Goal: Task Accomplishment & Management: Complete application form

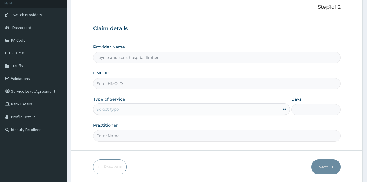
drag, startPoint x: 0, startPoint y: 0, endPoint x: 261, endPoint y: 88, distance: 275.0
click at [261, 88] on input "HMO ID" at bounding box center [216, 83] width 247 height 11
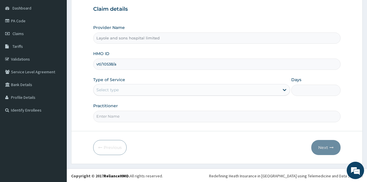
type input "vtl/10538/a"
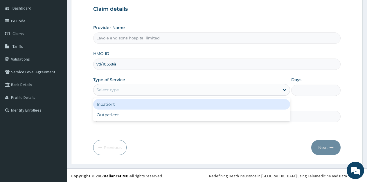
click at [277, 91] on div "Select type" at bounding box center [186, 89] width 186 height 9
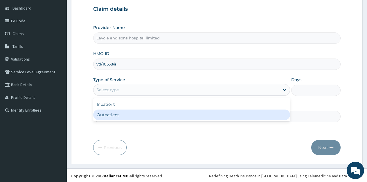
click at [149, 112] on div "Outpatient" at bounding box center [191, 115] width 197 height 10
type input "1"
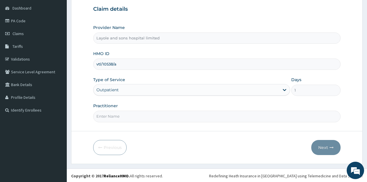
click at [166, 119] on input "Practitioner" at bounding box center [216, 116] width 247 height 11
type input "[PERSON_NAME]"
click at [327, 149] on button "Next" at bounding box center [325, 147] width 29 height 15
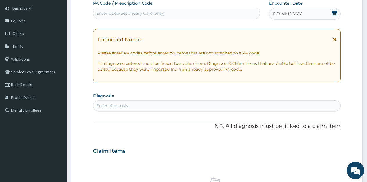
click at [336, 13] on icon at bounding box center [334, 13] width 6 height 6
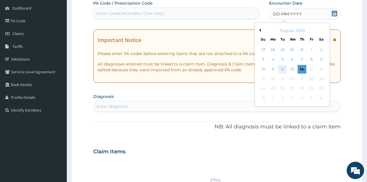
click at [283, 72] on div "12" at bounding box center [282, 69] width 9 height 9
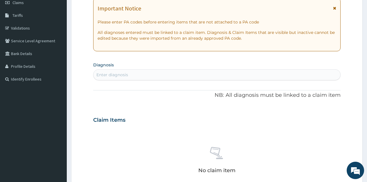
scroll to position [86, 0]
click at [204, 76] on div "Enter diagnosis" at bounding box center [216, 74] width 246 height 9
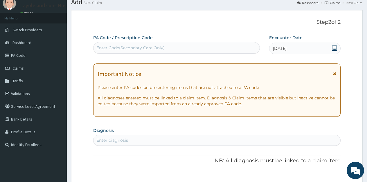
scroll to position [0, 0]
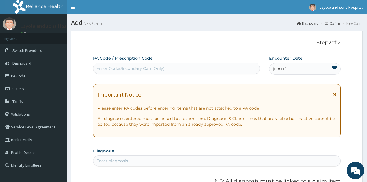
click at [146, 69] on div "Enter Code(Secondary Care Only)" at bounding box center [130, 69] width 68 height 6
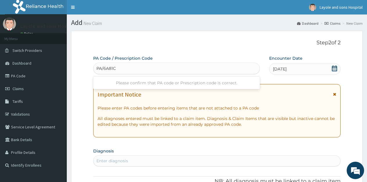
type input "PA/6A81C6"
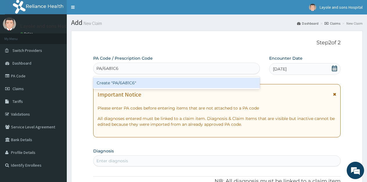
click at [127, 86] on div "Create "PA/6A81C6"" at bounding box center [176, 83] width 166 height 10
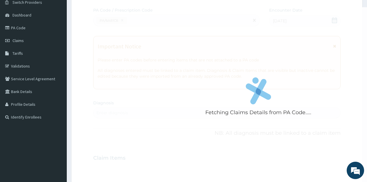
scroll to position [48, 0]
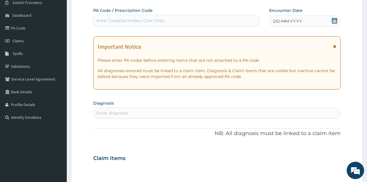
paste input "PA/6A81C6"
type input "PA/6A81C6"
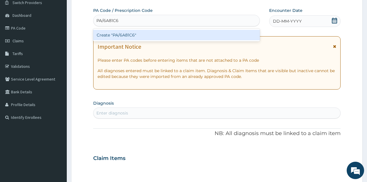
click at [140, 32] on div "Create "PA/6A81C6"" at bounding box center [176, 35] width 166 height 10
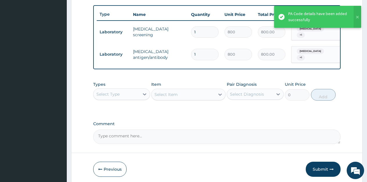
scroll to position [232, 0]
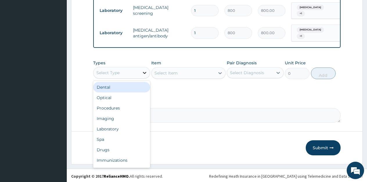
click at [142, 70] on icon at bounding box center [145, 73] width 6 height 6
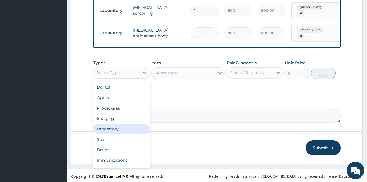
click at [115, 129] on div "Laboratory" at bounding box center [121, 129] width 57 height 10
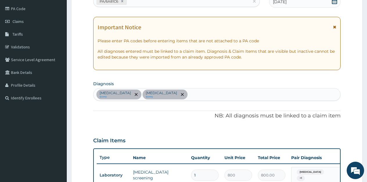
scroll to position [63, 0]
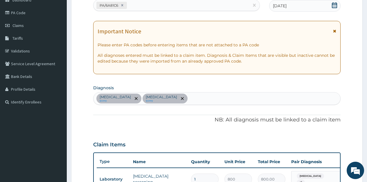
click at [189, 99] on div "Viral hepatitis query Viral disease query" at bounding box center [216, 98] width 246 height 12
type input "malaria"
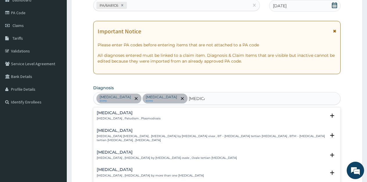
click at [145, 119] on div "Malaria Malaria , Paludism , Plasmodiosis" at bounding box center [217, 116] width 240 height 10
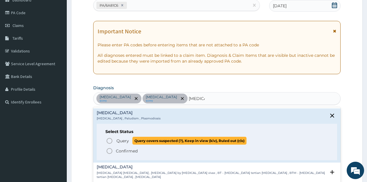
click at [117, 139] on span "Query" at bounding box center [122, 141] width 12 height 6
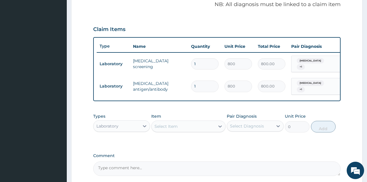
scroll to position [232, 0]
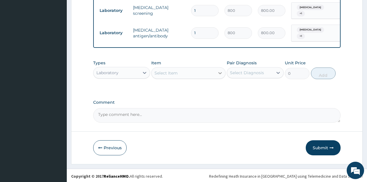
click at [216, 72] on div at bounding box center [220, 73] width 10 height 10
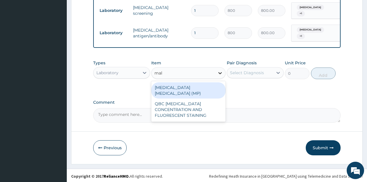
type input "mala"
click at [192, 86] on div "[MEDICAL_DATA] [MEDICAL_DATA] (MP)" at bounding box center [188, 90] width 74 height 16
type input "560"
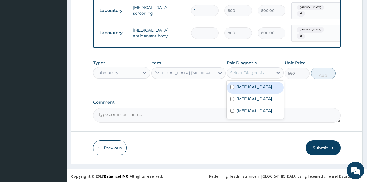
click at [271, 74] on div "Select Diagnosis" at bounding box center [250, 72] width 46 height 9
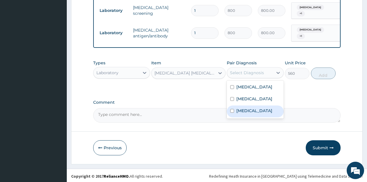
click at [246, 108] on label "[MEDICAL_DATA]" at bounding box center [254, 111] width 36 height 6
checkbox input "true"
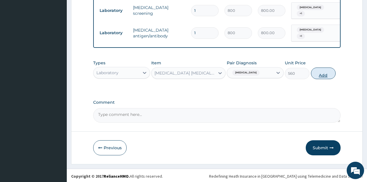
click at [331, 72] on button "Add" at bounding box center [323, 74] width 25 height 12
type input "0"
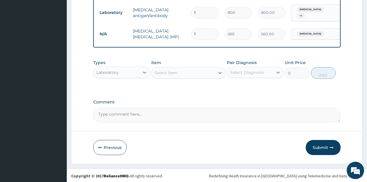
scroll to position [235, 0]
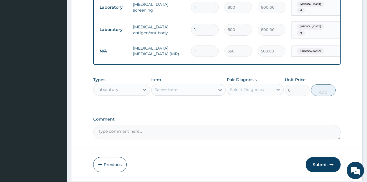
click at [212, 85] on div "Select Item" at bounding box center [182, 89] width 63 height 9
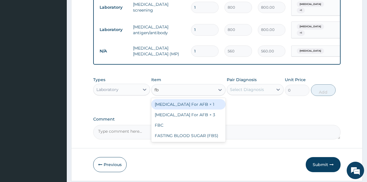
type input "fbc"
click at [177, 101] on div "FBC" at bounding box center [188, 104] width 74 height 10
type input "1600"
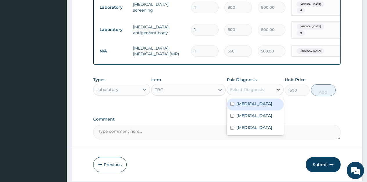
click at [278, 90] on icon at bounding box center [278, 90] width 6 height 6
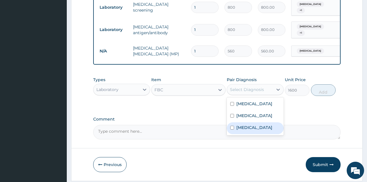
click at [242, 124] on div "[MEDICAL_DATA]" at bounding box center [254, 128] width 57 height 12
checkbox input "true"
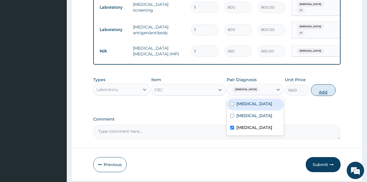
click at [329, 94] on button "Add" at bounding box center [323, 90] width 25 height 12
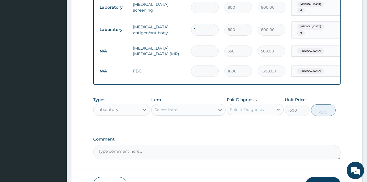
type input "0"
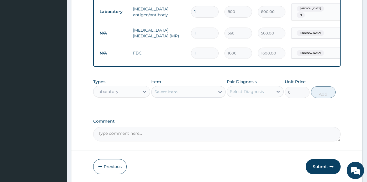
scroll to position [253, 0]
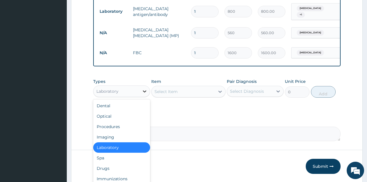
click at [146, 90] on icon at bounding box center [145, 91] width 6 height 6
click at [104, 164] on div "Drugs" at bounding box center [121, 168] width 57 height 10
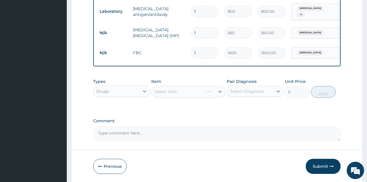
click at [219, 90] on div "Select Item" at bounding box center [188, 92] width 74 height 12
click at [219, 90] on icon at bounding box center [220, 92] width 6 height 6
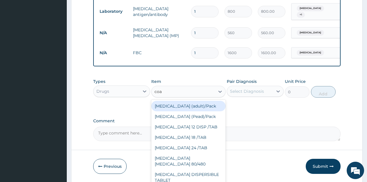
type input "coar"
click at [175, 104] on div "[MEDICAL_DATA] (adult)/Pack" at bounding box center [188, 106] width 74 height 10
type input "682.5"
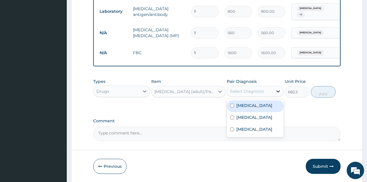
click at [276, 90] on icon at bounding box center [278, 91] width 6 height 6
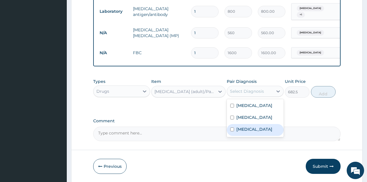
click at [245, 131] on label "[MEDICAL_DATA]" at bounding box center [254, 129] width 36 height 6
checkbox input "true"
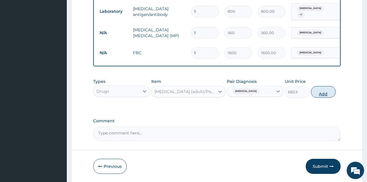
click at [324, 88] on button "Add" at bounding box center [323, 92] width 25 height 12
type input "0"
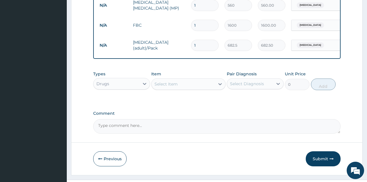
scroll to position [281, 0]
click at [216, 87] on div at bounding box center [220, 84] width 10 height 10
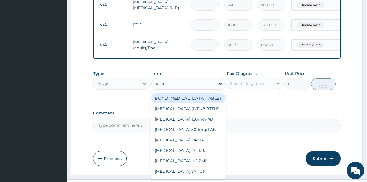
type input "parace"
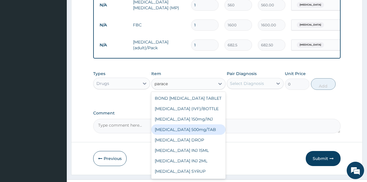
click at [193, 128] on div "[MEDICAL_DATA] 500mg/TAB" at bounding box center [188, 129] width 74 height 10
type input "5.25"
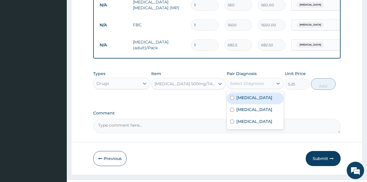
click at [267, 86] on div "Select Diagnosis" at bounding box center [250, 83] width 46 height 9
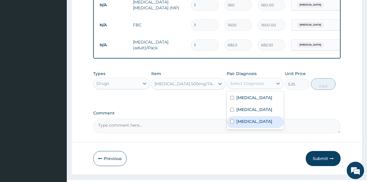
click at [245, 119] on label "[MEDICAL_DATA]" at bounding box center [254, 122] width 36 height 6
checkbox input "true"
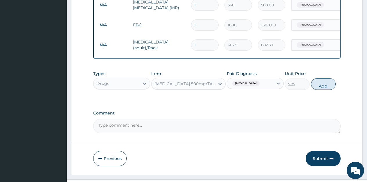
click at [325, 84] on button "Add" at bounding box center [323, 84] width 25 height 12
type input "0"
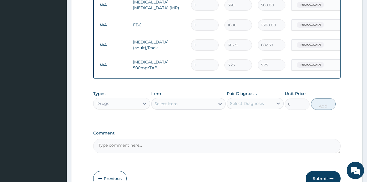
type input "0.00"
type input "3"
type input "15.75"
type input "30"
type input "157.50"
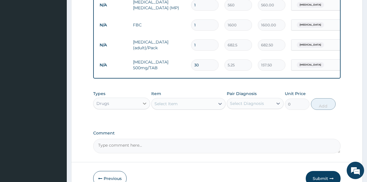
type input "30"
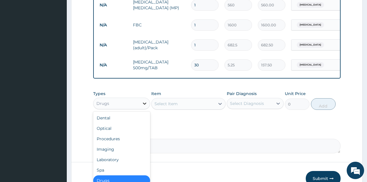
click at [141, 102] on div at bounding box center [144, 103] width 10 height 10
click at [118, 137] on div "Procedures" at bounding box center [121, 139] width 57 height 10
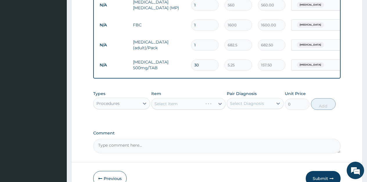
click at [223, 101] on div "Select Item" at bounding box center [188, 104] width 74 height 12
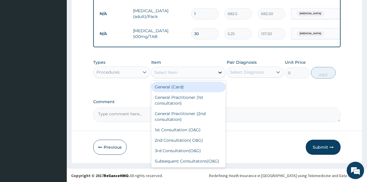
click at [221, 72] on icon at bounding box center [220, 73] width 6 height 6
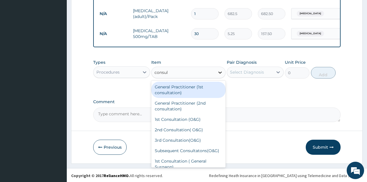
type input "consult"
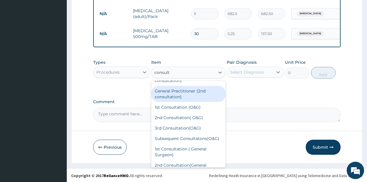
scroll to position [0, 0]
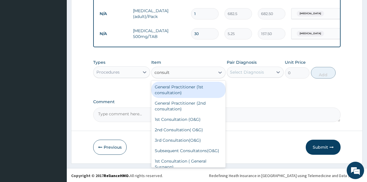
click at [191, 89] on div "General Practitioner (1st consultation)" at bounding box center [188, 90] width 74 height 16
type input "1500"
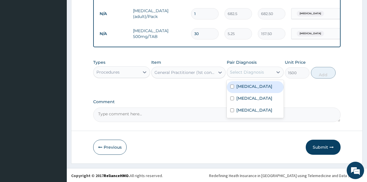
click at [269, 73] on div "Select Diagnosis" at bounding box center [250, 72] width 46 height 9
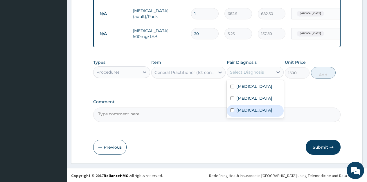
click at [242, 115] on div "[MEDICAL_DATA]" at bounding box center [254, 111] width 57 height 12
checkbox input "true"
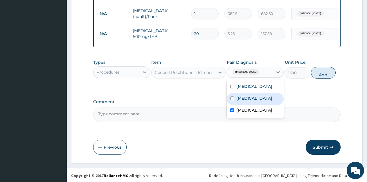
click at [249, 103] on div "Viral disease" at bounding box center [254, 99] width 57 height 12
checkbox input "true"
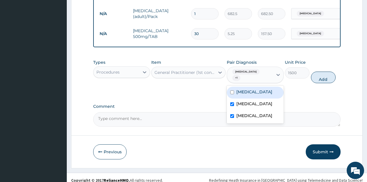
click at [255, 91] on div "Viral hepatitis" at bounding box center [254, 93] width 57 height 12
checkbox input "true"
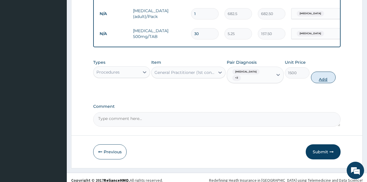
click at [323, 72] on button "Add" at bounding box center [323, 78] width 25 height 12
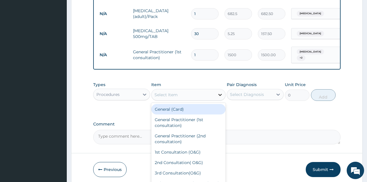
click at [222, 97] on div at bounding box center [220, 95] width 10 height 10
click at [184, 104] on div "General (Card)" at bounding box center [188, 109] width 74 height 10
type input "500"
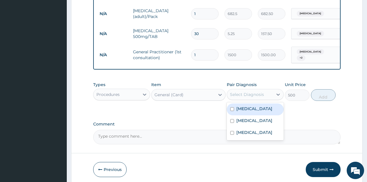
click at [267, 90] on div "Select Diagnosis" at bounding box center [250, 94] width 46 height 9
click at [257, 106] on label "Viral hepatitis" at bounding box center [254, 109] width 36 height 6
checkbox input "true"
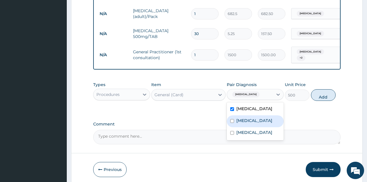
click at [251, 118] on label "Viral disease" at bounding box center [254, 121] width 36 height 6
checkbox input "true"
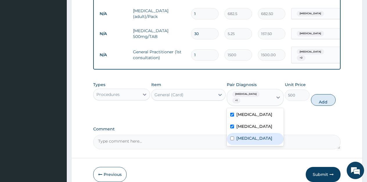
click at [249, 133] on div "[MEDICAL_DATA]" at bounding box center [254, 139] width 57 height 12
checkbox input "true"
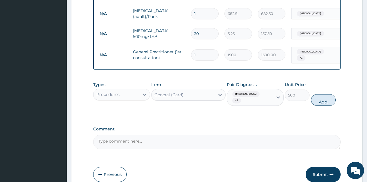
click at [323, 94] on button "Add" at bounding box center [323, 100] width 25 height 12
type input "0"
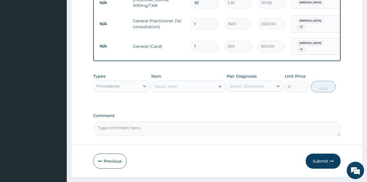
scroll to position [353, 0]
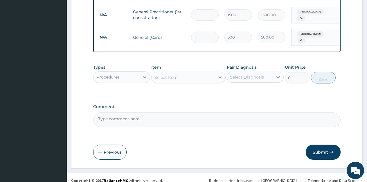
click at [319, 146] on button "Submit" at bounding box center [322, 152] width 35 height 15
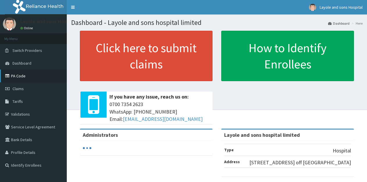
click at [21, 77] on link "PA Code" at bounding box center [33, 76] width 67 height 13
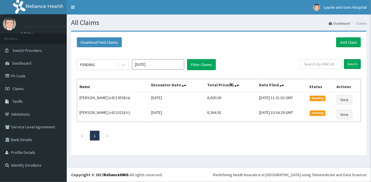
click at [200, 131] on ul "1" at bounding box center [219, 136] width 284 height 10
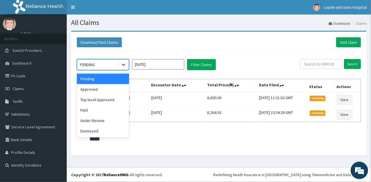
click at [128, 69] on div at bounding box center [123, 64] width 10 height 10
click at [98, 86] on div "Approved" at bounding box center [103, 89] width 52 height 10
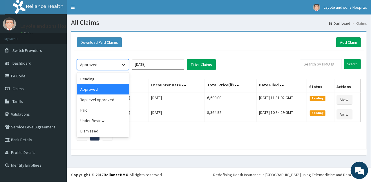
click at [124, 66] on icon at bounding box center [124, 65] width 6 height 6
click at [91, 113] on div "Paid" at bounding box center [103, 110] width 52 height 10
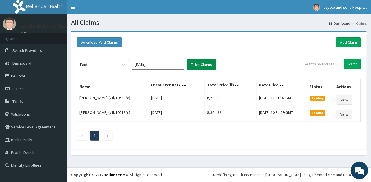
click at [205, 65] on button "Filter Claims" at bounding box center [201, 64] width 29 height 11
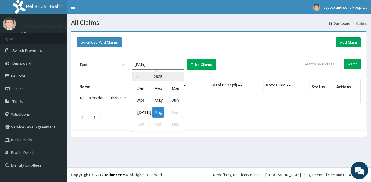
click at [181, 65] on input "Aug 2025" at bounding box center [158, 64] width 52 height 10
click at [145, 112] on div "Jul" at bounding box center [141, 112] width 12 height 11
type input "Jul 2025"
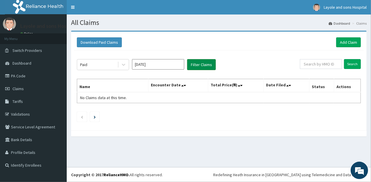
click at [207, 62] on button "Filter Claims" at bounding box center [201, 64] width 29 height 11
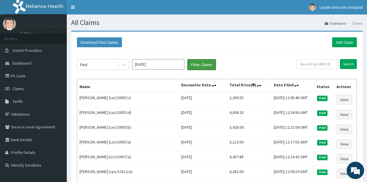
scroll to position [21, 0]
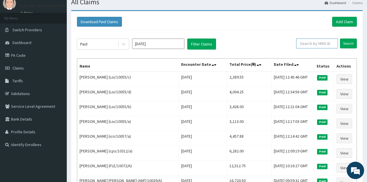
click at [310, 43] on input "text" at bounding box center [317, 44] width 42 height 10
type input "azeez"
click at [340, 39] on input "Search" at bounding box center [348, 44] width 17 height 10
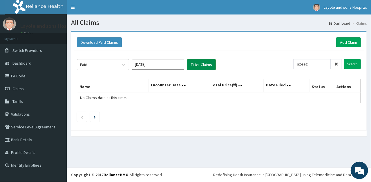
click at [197, 64] on button "Filter Claims" at bounding box center [201, 64] width 29 height 11
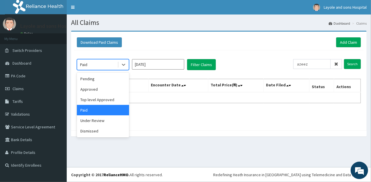
click at [118, 65] on span at bounding box center [118, 65] width 0 height 6
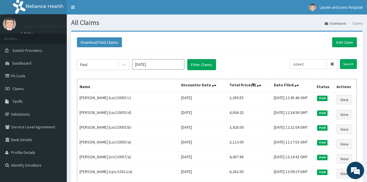
click at [241, 54] on div "Paid Jul 2025 Filter Claims azeez Search Name Encounter Date Total Price(₦) Dat…" at bounding box center [216, 164] width 285 height 229
click at [343, 40] on link "Add Claim" at bounding box center [344, 42] width 25 height 10
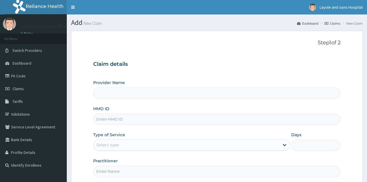
type input "Layole and sons hospital limited"
click at [167, 123] on input "HMO ID" at bounding box center [216, 119] width 247 height 11
type input "h"
type input "HYT/10241/A"
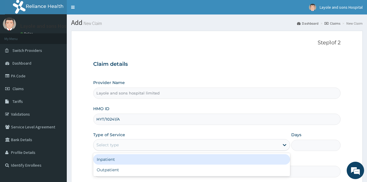
click at [277, 144] on div "Select type" at bounding box center [186, 144] width 186 height 9
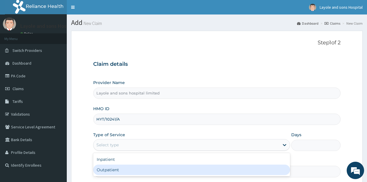
click at [128, 168] on div "Outpatient" at bounding box center [191, 170] width 197 height 10
type input "1"
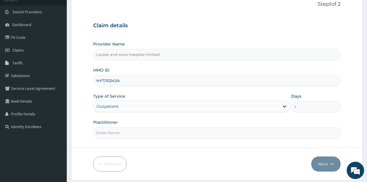
scroll to position [39, 0]
click at [130, 133] on input "Practitioner" at bounding box center [216, 132] width 247 height 11
type input "[PERSON_NAME]"
click at [322, 162] on button "Next" at bounding box center [325, 163] width 29 height 15
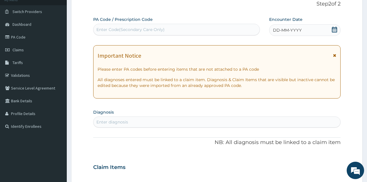
click at [182, 91] on div "Important Notice Please enter PA codes before entering items that are not attac…" at bounding box center [216, 71] width 247 height 53
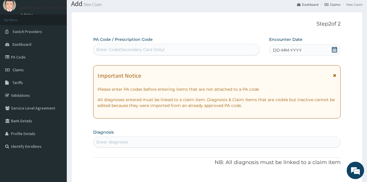
scroll to position [17, 0]
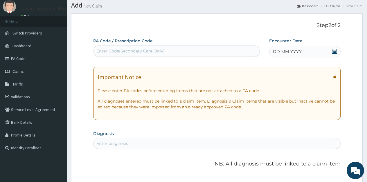
click at [333, 53] on icon at bounding box center [333, 51] width 5 height 6
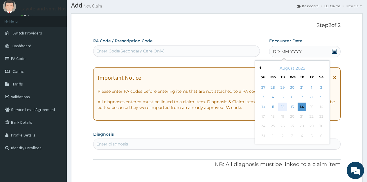
click at [284, 106] on div "12" at bounding box center [282, 107] width 9 height 9
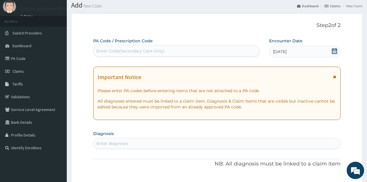
scroll to position [47, 0]
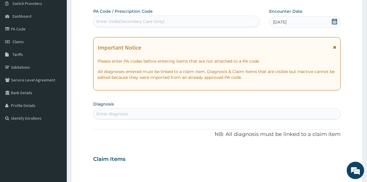
click at [157, 106] on section "Diagnosis Enter diagnosis" at bounding box center [216, 110] width 247 height 20
click at [140, 117] on div "Enter diagnosis" at bounding box center [216, 113] width 246 height 9
type input "MALA"
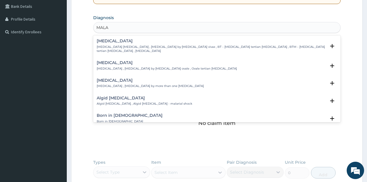
scroll to position [0, 0]
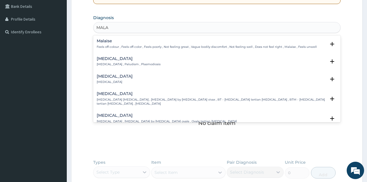
click at [119, 67] on div "[MEDICAL_DATA] [MEDICAL_DATA] , Paludism , Plasmodiosis Select Status Query Que…" at bounding box center [217, 63] width 240 height 13
click at [128, 60] on h4 "[MEDICAL_DATA]" at bounding box center [129, 59] width 64 height 4
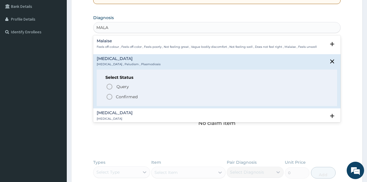
click at [129, 97] on p "Confirmed" at bounding box center [127, 97] width 22 height 6
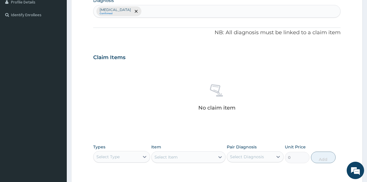
scroll to position [143, 0]
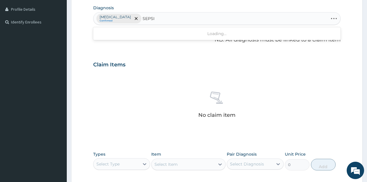
type input "[MEDICAL_DATA]"
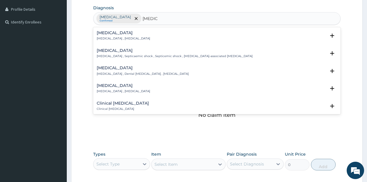
click at [128, 37] on p "[MEDICAL_DATA] , [MEDICAL_DATA]" at bounding box center [123, 39] width 53 height 4
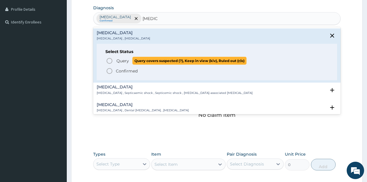
click at [126, 63] on span "Query" at bounding box center [122, 61] width 12 height 6
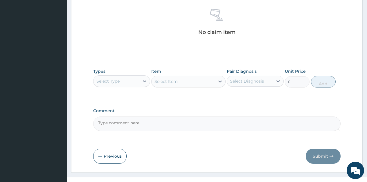
scroll to position [231, 0]
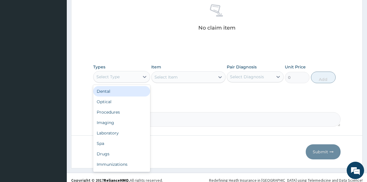
click at [139, 75] on div "Select Type" at bounding box center [116, 76] width 46 height 9
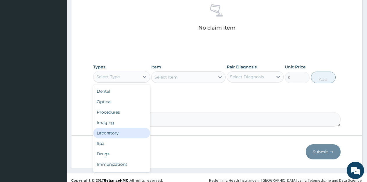
click at [120, 131] on div "Laboratory" at bounding box center [121, 133] width 57 height 10
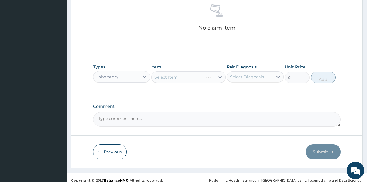
click at [216, 76] on div "Select Item" at bounding box center [188, 77] width 74 height 12
click at [216, 76] on div at bounding box center [220, 77] width 10 height 10
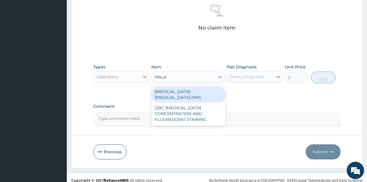
type input "MALAR"
click at [177, 87] on div "[MEDICAL_DATA] [MEDICAL_DATA] (MP)" at bounding box center [188, 94] width 74 height 16
type input "560"
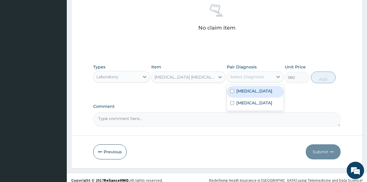
click at [267, 76] on div "Select Diagnosis" at bounding box center [250, 76] width 46 height 9
click at [261, 93] on div "[MEDICAL_DATA]" at bounding box center [254, 92] width 57 height 12
checkbox input "true"
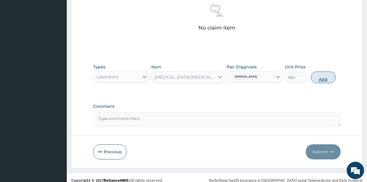
click at [322, 81] on button "Add" at bounding box center [323, 78] width 25 height 12
type input "0"
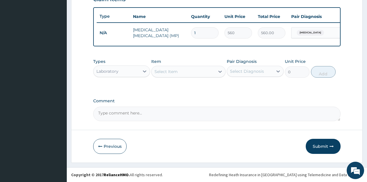
scroll to position [212, 0]
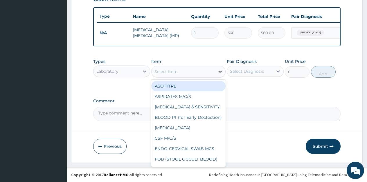
click at [220, 71] on icon at bounding box center [220, 72] width 6 height 6
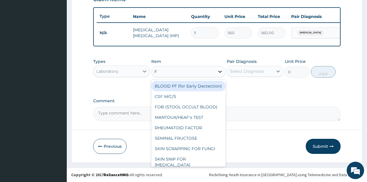
type input "FB"
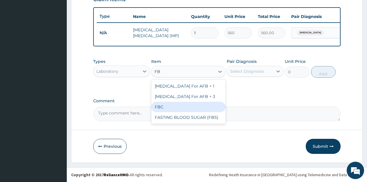
click at [170, 104] on div "FBC" at bounding box center [188, 107] width 74 height 10
type input "1600"
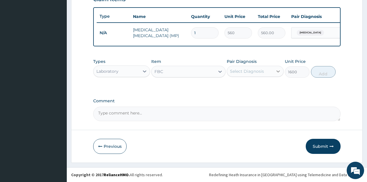
click at [277, 72] on icon at bounding box center [277, 71] width 3 height 2
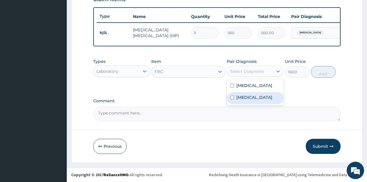
click at [249, 96] on label "[MEDICAL_DATA]" at bounding box center [254, 98] width 36 height 6
checkbox input "true"
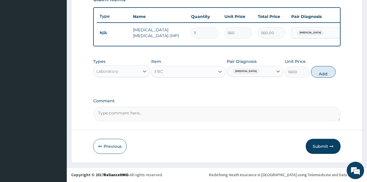
drag, startPoint x: 325, startPoint y: 71, endPoint x: 158, endPoint y: 93, distance: 168.5
click at [317, 74] on button "Add" at bounding box center [323, 72] width 25 height 12
type input "0"
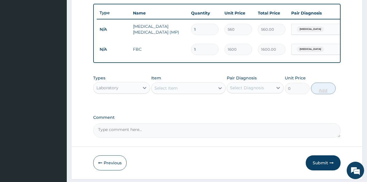
type input "18"
type input "28800.00"
type input "188"
type input "300800.00"
type input "188"
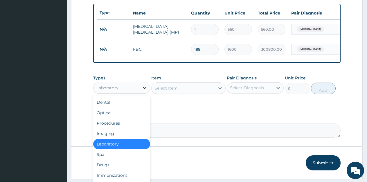
click at [149, 91] on div at bounding box center [144, 88] width 10 height 10
click at [104, 164] on div "Drugs" at bounding box center [121, 165] width 57 height 10
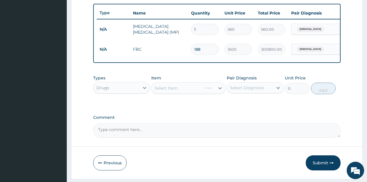
click at [218, 94] on div "Select Item" at bounding box center [188, 88] width 74 height 12
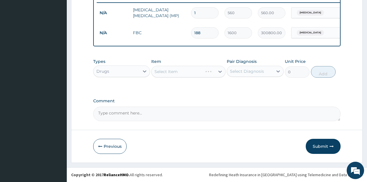
click at [219, 75] on div "Select Item" at bounding box center [188, 72] width 74 height 12
click at [219, 75] on div at bounding box center [220, 71] width 10 height 10
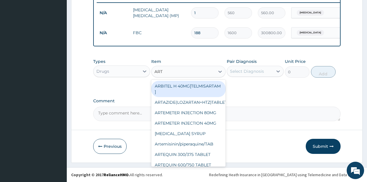
type input "ARTE"
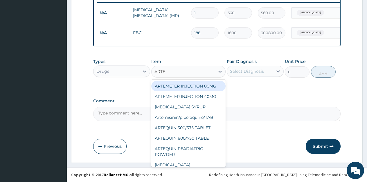
click at [197, 89] on div "ARTEMETER INJECTION 80MG" at bounding box center [188, 86] width 74 height 10
type input "210"
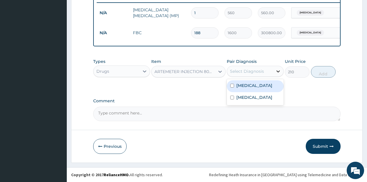
click at [276, 74] on icon at bounding box center [278, 71] width 6 height 6
click at [250, 84] on label "[MEDICAL_DATA]" at bounding box center [254, 86] width 36 height 6
checkbox input "true"
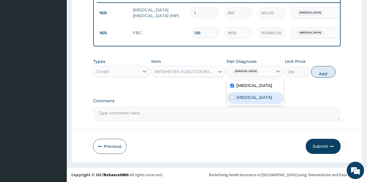
click at [249, 104] on div "[MEDICAL_DATA]" at bounding box center [254, 98] width 57 height 12
checkbox input "true"
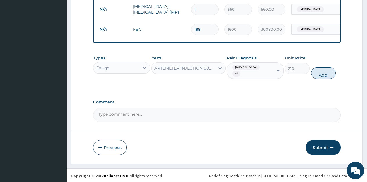
click at [326, 76] on button "Add" at bounding box center [323, 73] width 25 height 12
type input "0"
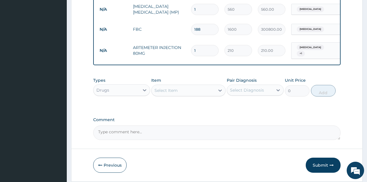
type input "0.00"
type input "6"
type input "1260.00"
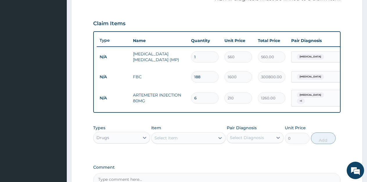
type input "7"
type input "1470.00"
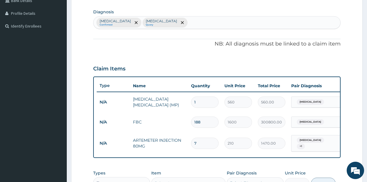
scroll to position [133, 0]
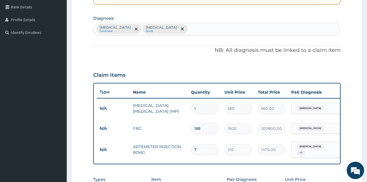
type input "7"
click at [162, 29] on div "[MEDICAL_DATA] Confirmed [MEDICAL_DATA] Query" at bounding box center [216, 29] width 246 height 12
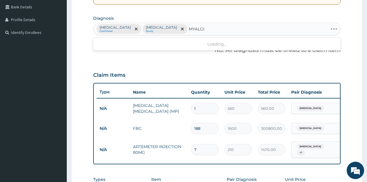
type input "MYALGIA"
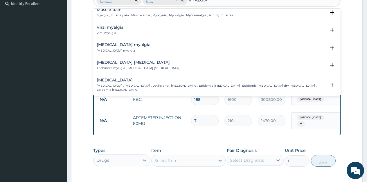
scroll to position [0, 0]
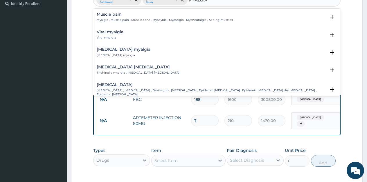
click at [124, 20] on p "Myalgia , Muscle pain , Muscle ache , Myodynia , Myosalgia , Myoneuralgia , Ach…" at bounding box center [165, 20] width 136 height 4
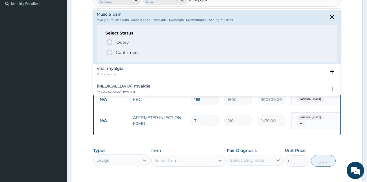
click at [125, 55] on span "Confirmed" at bounding box center [217, 52] width 222 height 7
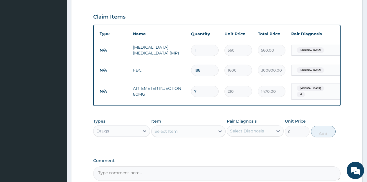
scroll to position [224, 0]
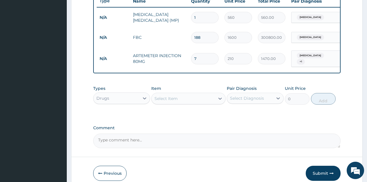
click at [213, 104] on div "Select Item" at bounding box center [188, 99] width 74 height 12
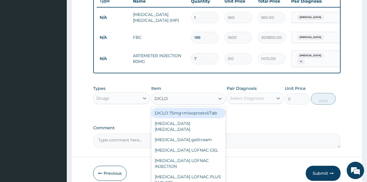
type input "DICLOF"
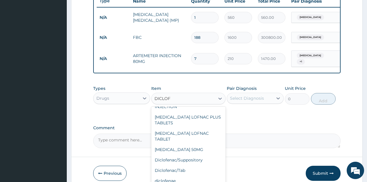
scroll to position [74, 0]
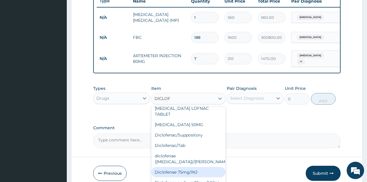
click at [180, 167] on div "Diclofenae 75mg/INJ" at bounding box center [188, 172] width 74 height 10
type input "39.38"
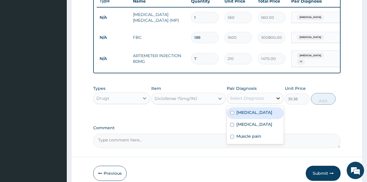
click at [282, 97] on div at bounding box center [278, 98] width 10 height 10
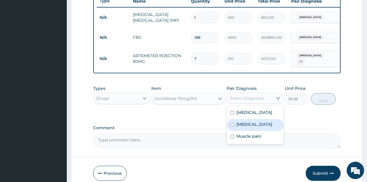
click at [248, 131] on div "[MEDICAL_DATA]" at bounding box center [254, 125] width 57 height 12
checkbox input "true"
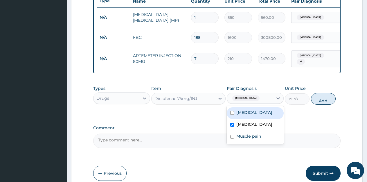
click at [247, 119] on div "[MEDICAL_DATA]" at bounding box center [254, 113] width 57 height 12
checkbox input "true"
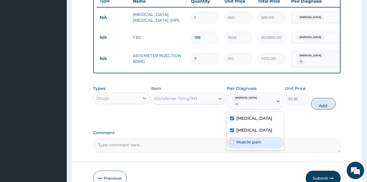
click at [248, 139] on label "Muscle pain" at bounding box center [248, 142] width 25 height 6
checkbox input "true"
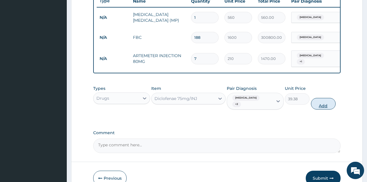
click at [327, 98] on button "Add" at bounding box center [323, 104] width 25 height 12
type input "0"
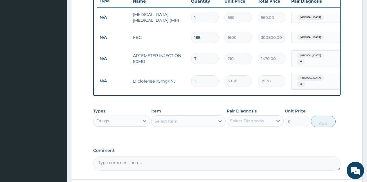
click at [201, 57] on input "7" at bounding box center [205, 58] width 28 height 11
type input "0.00"
type input "6"
type input "1260.00"
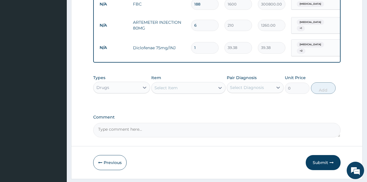
type input "6"
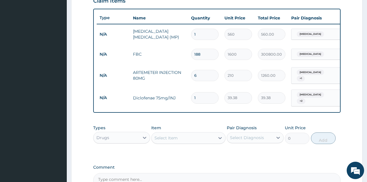
scroll to position [207, 0]
click at [207, 52] on input "188" at bounding box center [205, 54] width 28 height 11
type input "18"
type input "28800.00"
type input "1"
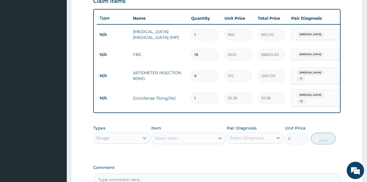
type input "1600.00"
type input "0.00"
type input "1"
type input "1600.00"
type input "1"
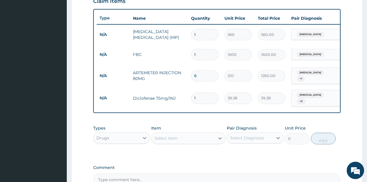
click at [195, 105] on div "Type Name Quantity Unit Price Total Price Pair Diagnosis Actions N/A [MEDICAL_D…" at bounding box center [216, 61] width 247 height 104
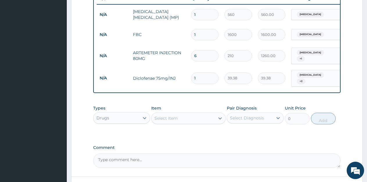
scroll to position [239, 0]
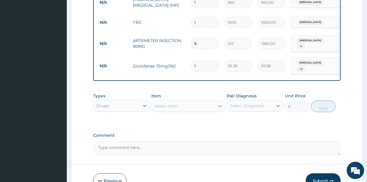
click at [221, 104] on icon at bounding box center [220, 106] width 6 height 6
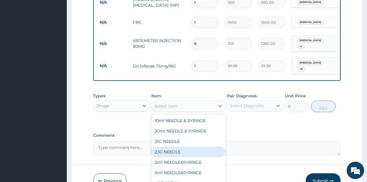
scroll to position [15, 0]
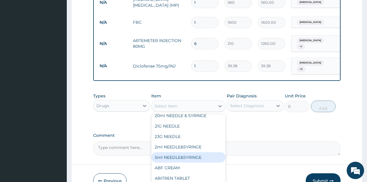
click at [183, 160] on div "5ml NEEDLE&SYRINGE" at bounding box center [188, 157] width 74 height 10
type input "26.25"
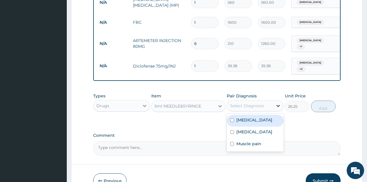
click at [278, 105] on icon at bounding box center [277, 106] width 3 height 2
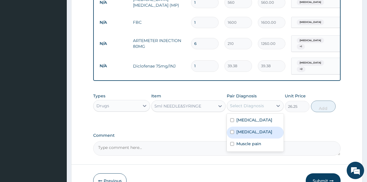
click at [246, 131] on label "[MEDICAL_DATA]" at bounding box center [254, 132] width 36 height 6
checkbox input "true"
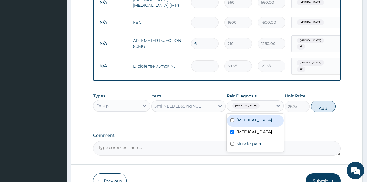
click at [251, 126] on div "[MEDICAL_DATA]" at bounding box center [254, 121] width 57 height 12
checkbox input "true"
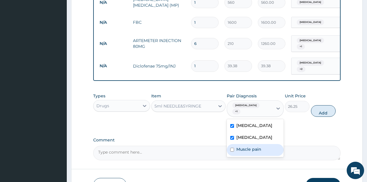
click at [249, 146] on label "Muscle pain" at bounding box center [248, 149] width 25 height 6
checkbox input "true"
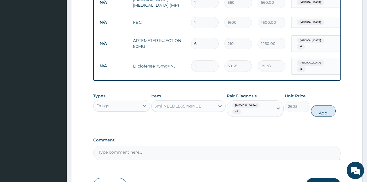
click at [325, 106] on button "Add" at bounding box center [323, 111] width 25 height 12
type input "0"
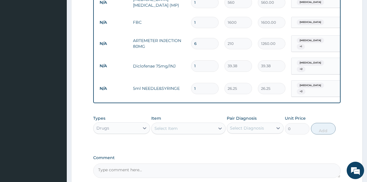
type input "0.00"
type input "3"
type input "78.75"
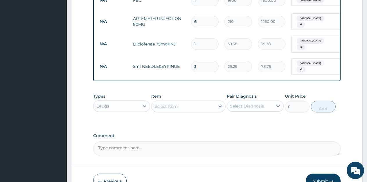
scroll to position [262, 0]
type input "3"
click at [211, 104] on div "Select Item" at bounding box center [182, 105] width 63 height 9
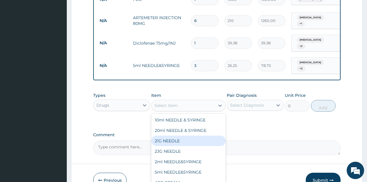
click at [172, 141] on div "21G NEEDLE" at bounding box center [188, 141] width 74 height 10
type input "10.5"
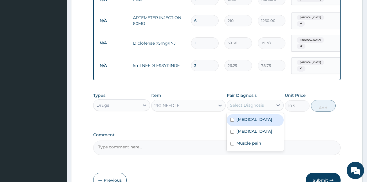
click at [269, 106] on div "Select Diagnosis" at bounding box center [250, 105] width 46 height 9
click at [257, 114] on div "[MEDICAL_DATA]" at bounding box center [254, 120] width 57 height 12
checkbox input "true"
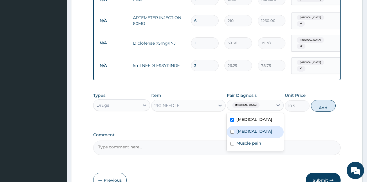
click at [247, 129] on label "[MEDICAL_DATA]" at bounding box center [254, 131] width 36 height 6
checkbox input "true"
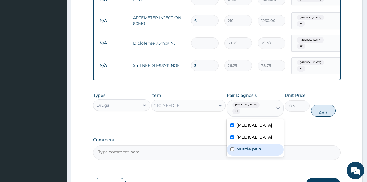
click at [246, 146] on label "Muscle pain" at bounding box center [248, 149] width 25 height 6
checkbox input "true"
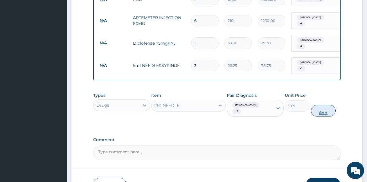
click at [325, 105] on button "Add" at bounding box center [323, 111] width 25 height 12
type input "0"
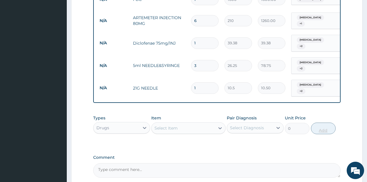
type input "0.00"
type input "3"
type input "31.50"
type input "3"
click at [233, 137] on div "Types Drugs Item Select Item Pair Diagnosis Select Diagnosis Unit Price 0 Add" at bounding box center [216, 129] width 247 height 34
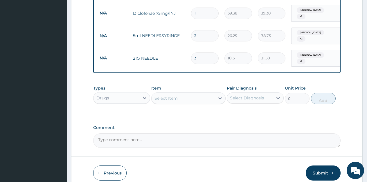
scroll to position [293, 0]
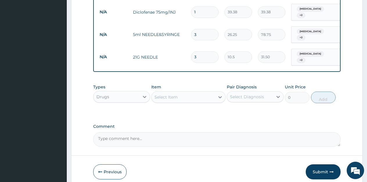
click at [213, 93] on div "Select Item" at bounding box center [182, 96] width 63 height 9
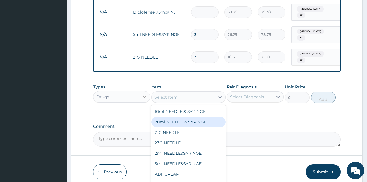
click at [145, 94] on icon at bounding box center [145, 97] width 6 height 6
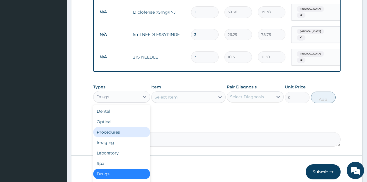
click at [116, 127] on div "Procedures" at bounding box center [121, 132] width 57 height 10
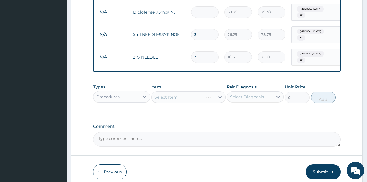
click at [214, 94] on div "Select Item" at bounding box center [188, 97] width 74 height 12
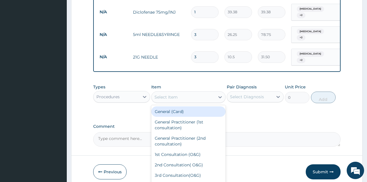
click at [214, 94] on div "Select Item" at bounding box center [182, 96] width 63 height 9
click at [179, 106] on div "General (Card)" at bounding box center [188, 111] width 74 height 10
type input "500"
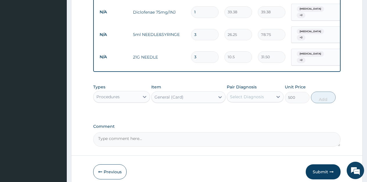
click at [269, 92] on div "Select Diagnosis" at bounding box center [250, 96] width 46 height 9
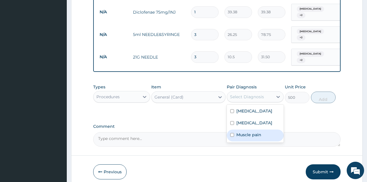
click at [245, 132] on label "Muscle pain" at bounding box center [248, 135] width 25 height 6
checkbox input "true"
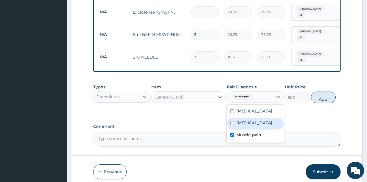
click at [247, 120] on label "[MEDICAL_DATA]" at bounding box center [254, 123] width 36 height 6
checkbox input "true"
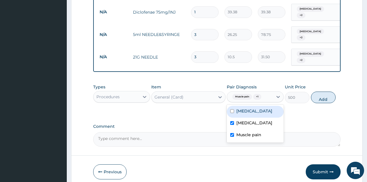
click at [252, 108] on div "[MEDICAL_DATA]" at bounding box center [254, 112] width 57 height 12
checkbox input "true"
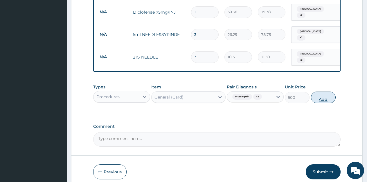
click at [320, 94] on button "Add" at bounding box center [323, 98] width 25 height 12
type input "0"
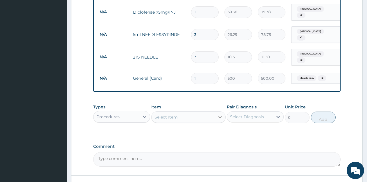
click at [219, 115] on div at bounding box center [220, 117] width 10 height 10
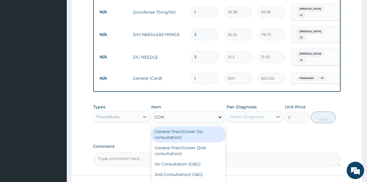
type input "CONS"
click at [173, 128] on div "General Practitioner (1st consultation)" at bounding box center [188, 134] width 74 height 16
type input "1500"
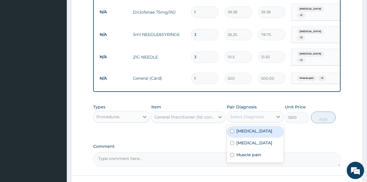
click at [270, 115] on div "Select Diagnosis" at bounding box center [250, 116] width 46 height 9
click at [249, 128] on label "[MEDICAL_DATA]" at bounding box center [254, 131] width 36 height 6
checkbox input "true"
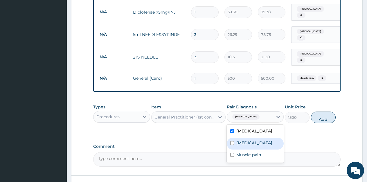
click at [245, 140] on label "[MEDICAL_DATA]" at bounding box center [254, 143] width 36 height 6
checkbox input "true"
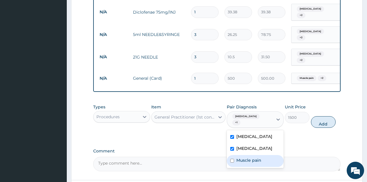
click at [242, 157] on label "Muscle pain" at bounding box center [248, 160] width 25 height 6
checkbox input "true"
click at [325, 116] on button "Add" at bounding box center [323, 122] width 25 height 12
type input "0"
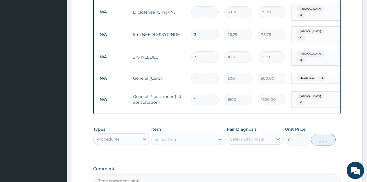
type input "0"
type input "0.00"
type input "1"
type input "1500.00"
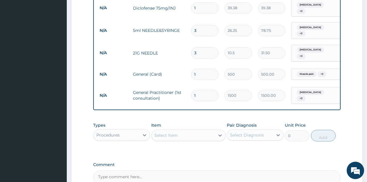
type input "3"
type input "4500.00"
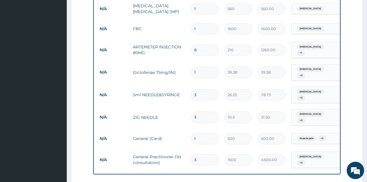
scroll to position [232, 0]
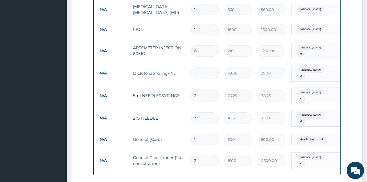
type input "0.00"
type input "1"
type input "1500.00"
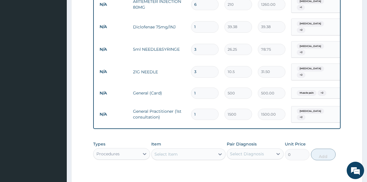
scroll to position [280, 0]
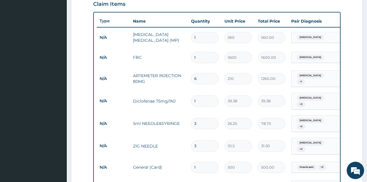
scroll to position [353, 0]
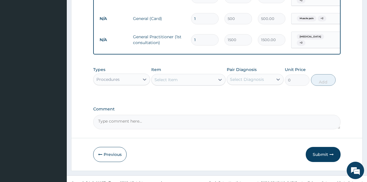
click at [221, 107] on label "Comment" at bounding box center [216, 109] width 247 height 5
click at [221, 115] on textarea "Comment" at bounding box center [216, 122] width 247 height 14
click at [321, 147] on button "Submit" at bounding box center [322, 154] width 35 height 15
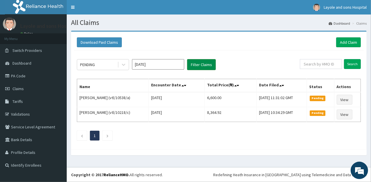
click at [193, 69] on button "Filter Claims" at bounding box center [201, 64] width 29 height 11
click at [196, 64] on button "Filter Claims" at bounding box center [201, 64] width 29 height 11
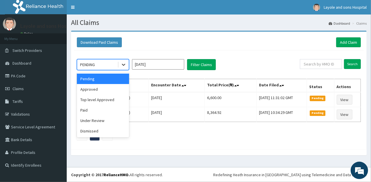
click at [125, 67] on icon at bounding box center [124, 65] width 6 height 6
click at [102, 92] on div "Approved" at bounding box center [103, 89] width 52 height 10
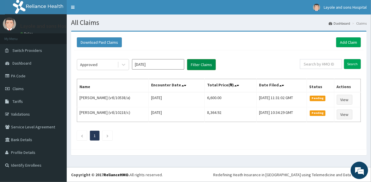
click at [194, 65] on button "Filter Claims" at bounding box center [201, 64] width 29 height 11
